Goal: Transaction & Acquisition: Purchase product/service

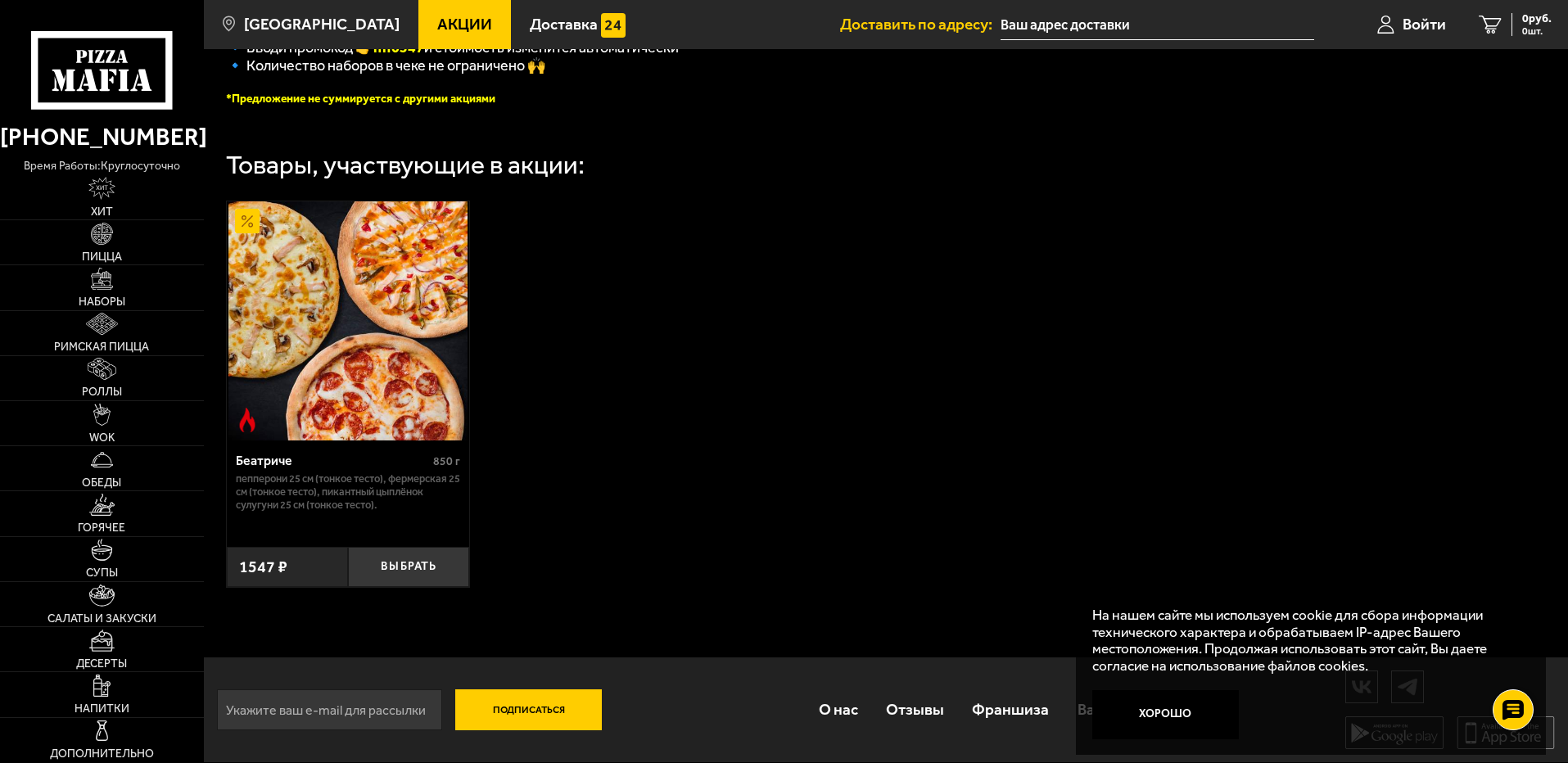
scroll to position [484, 0]
click at [101, 335] on img at bounding box center [102, 324] width 32 height 22
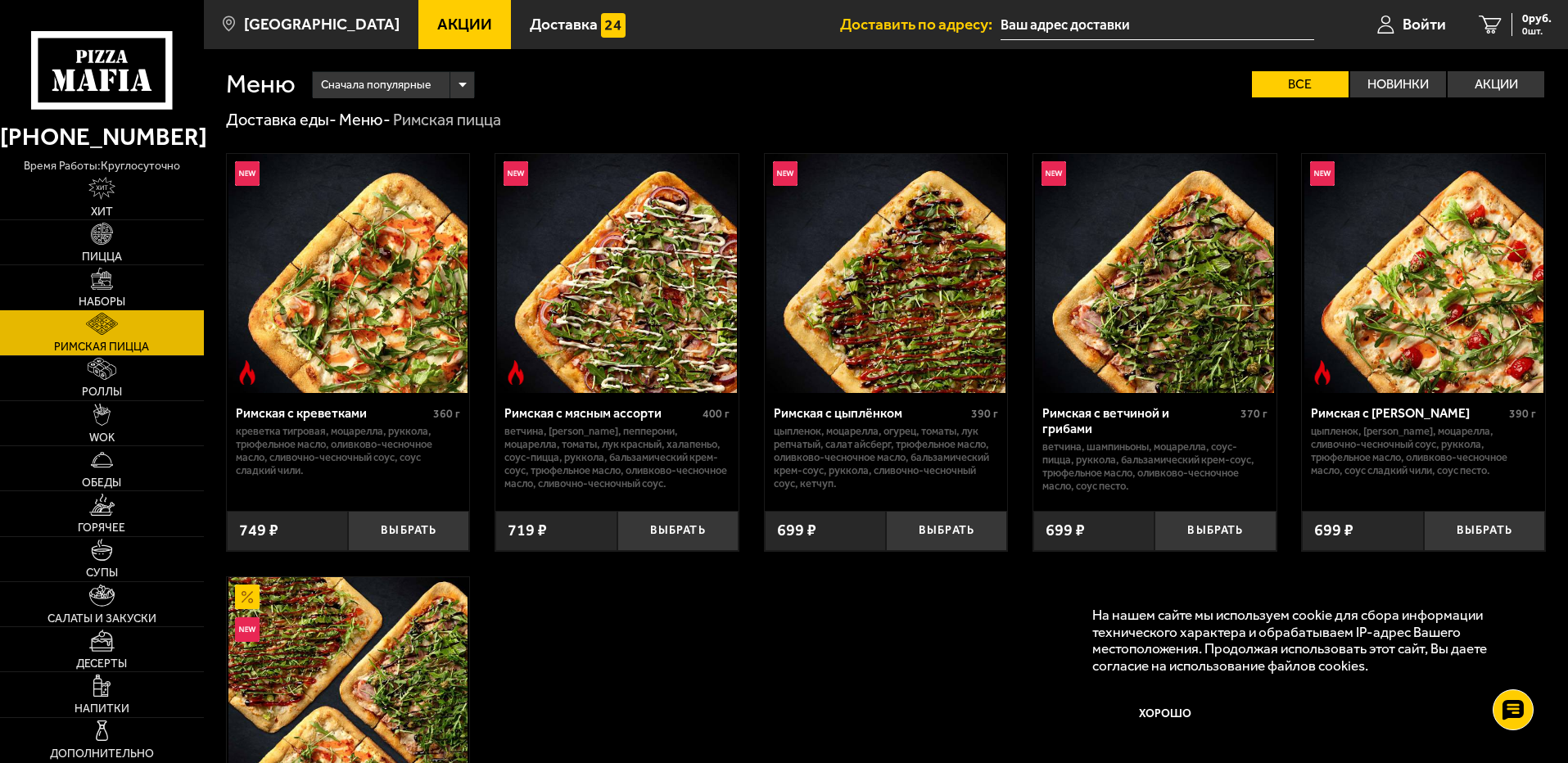
click at [88, 288] on link "Наборы" at bounding box center [102, 287] width 204 height 44
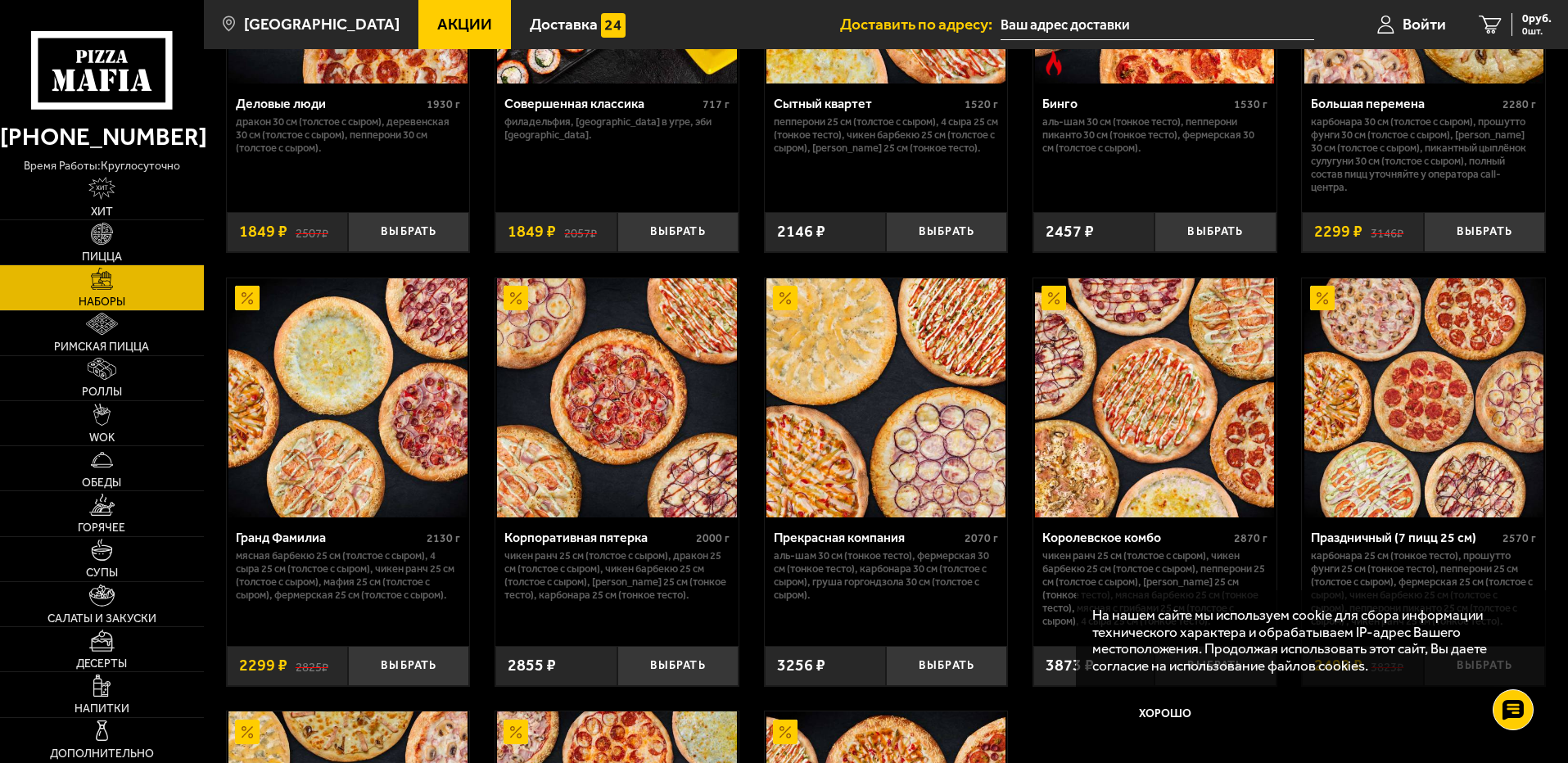
scroll to position [2209, 0]
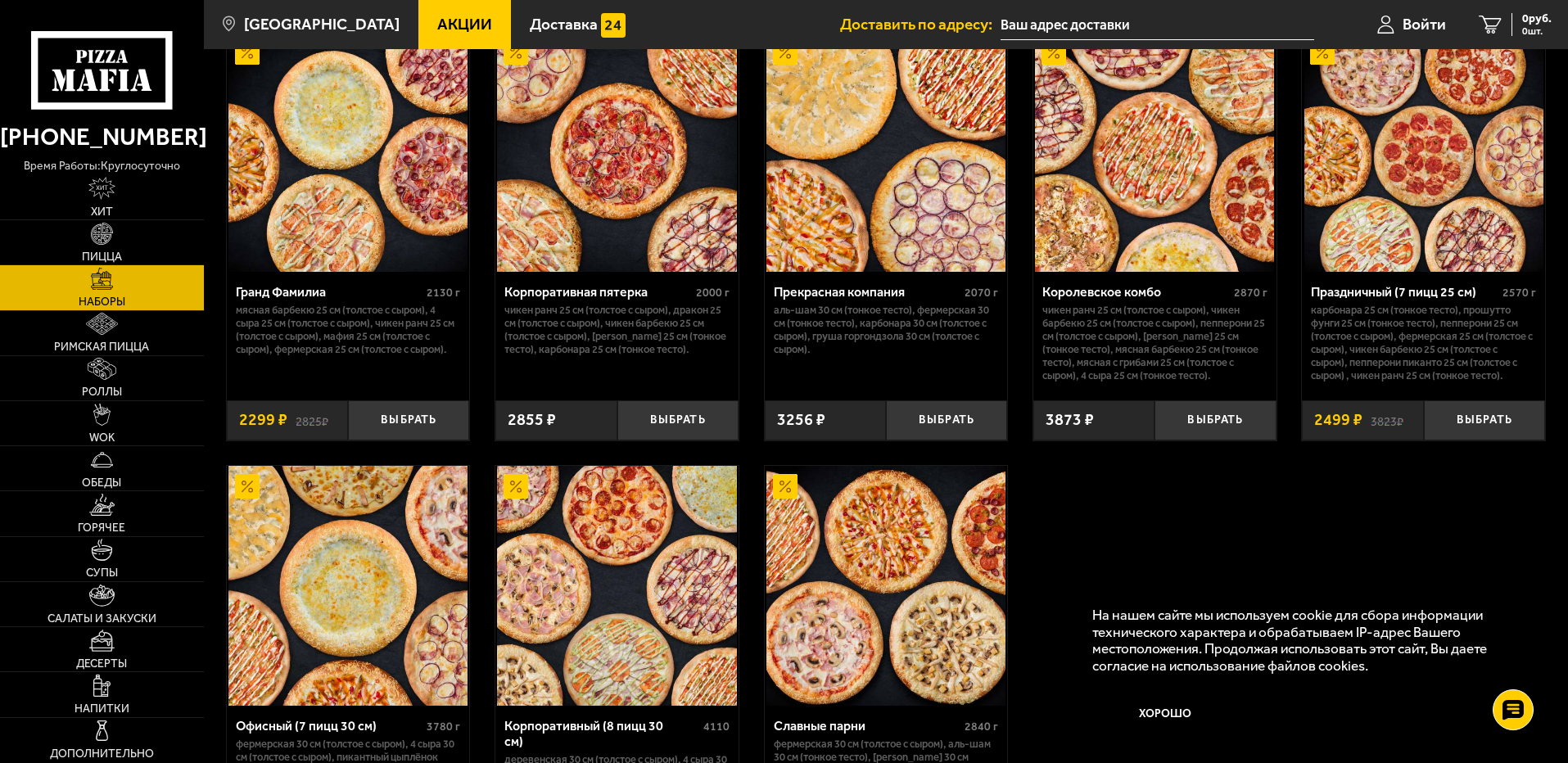
click at [1388, 191] on img at bounding box center [1423, 152] width 239 height 239
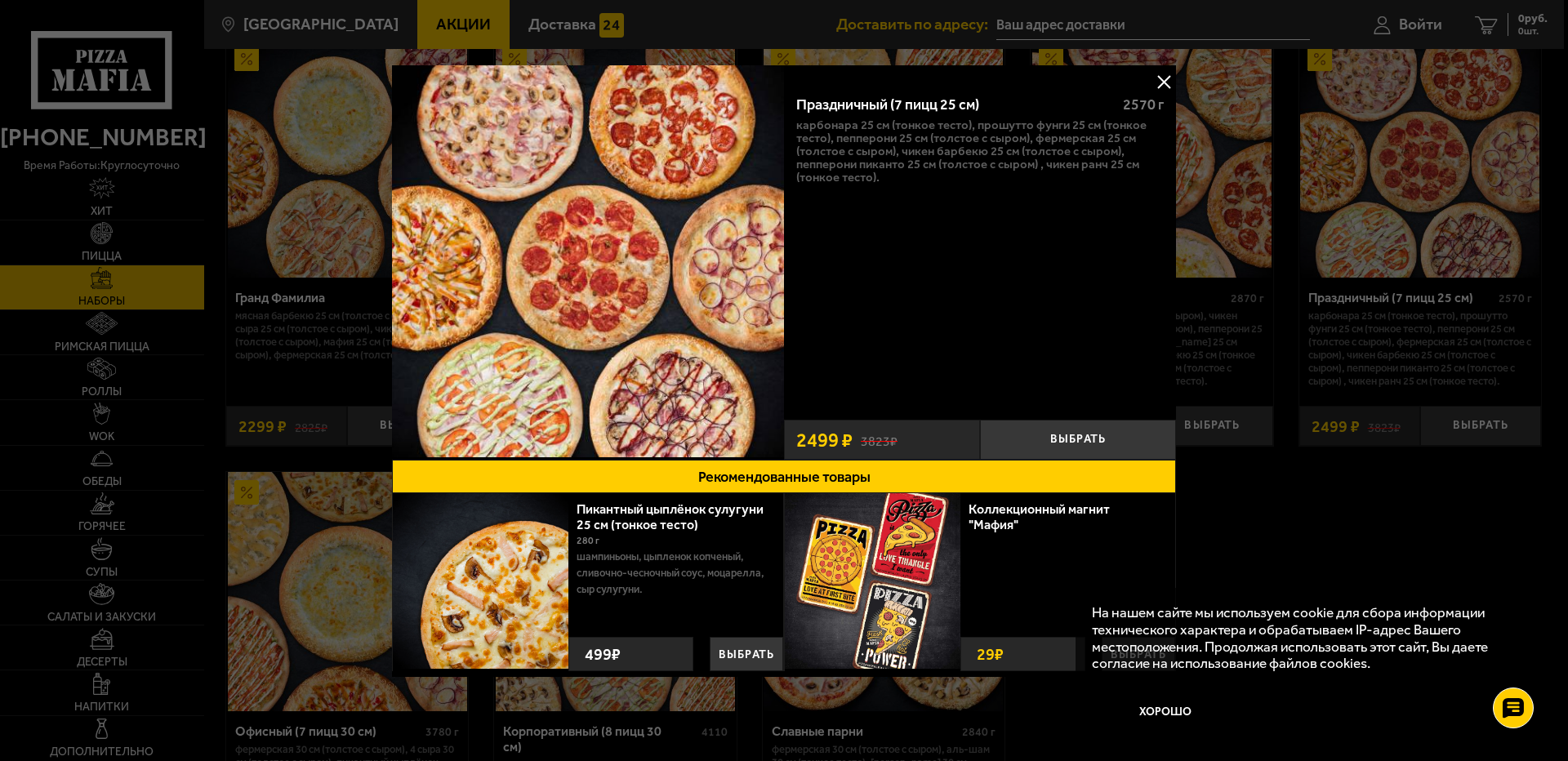
click at [1166, 74] on button at bounding box center [1163, 81] width 24 height 24
